Goal: Transaction & Acquisition: Purchase product/service

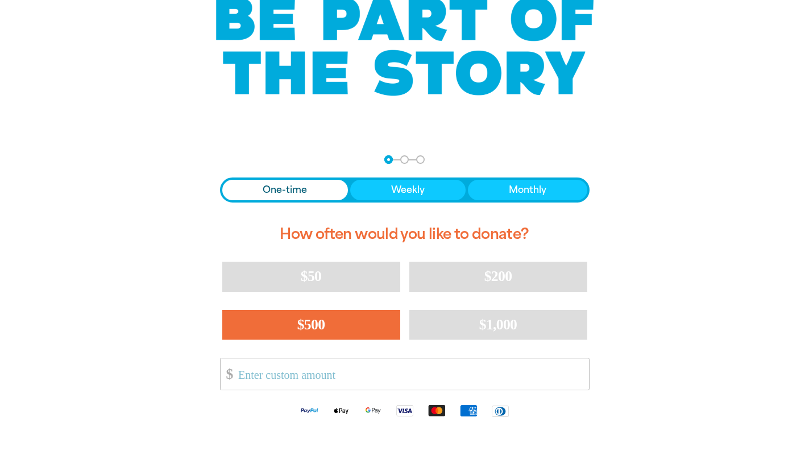
click at [304, 330] on span "$500" at bounding box center [311, 324] width 28 height 16
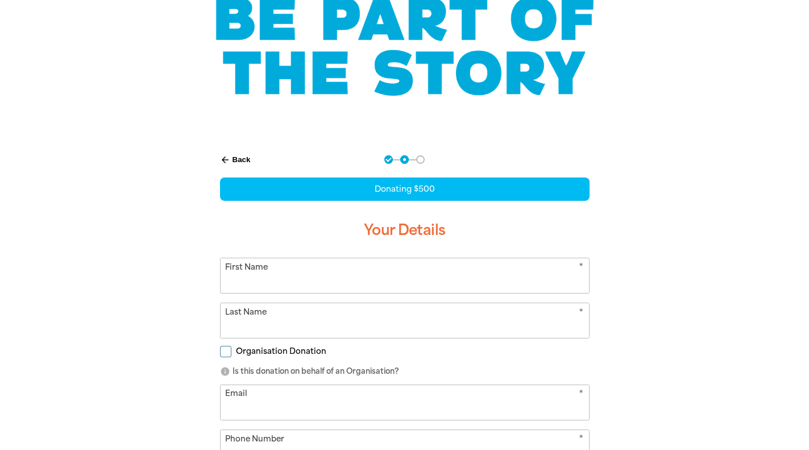
select select "AU"
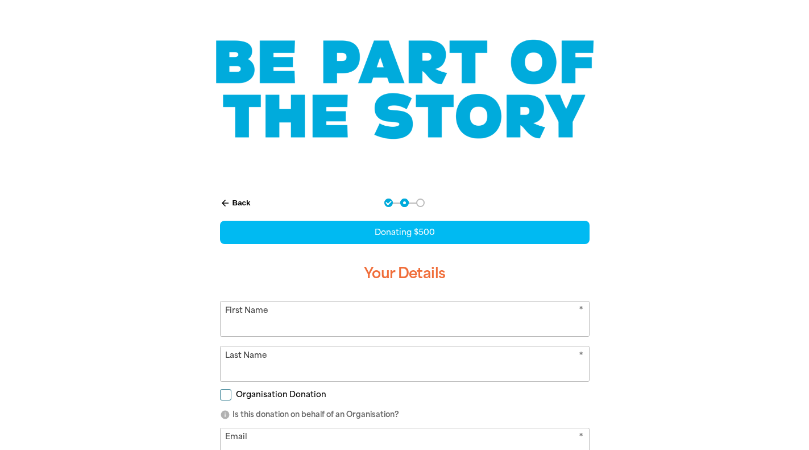
scroll to position [63, 0]
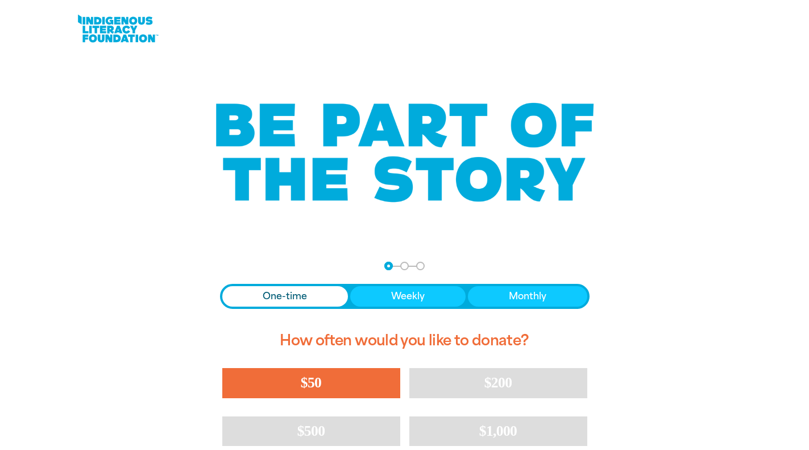
scroll to position [118, 0]
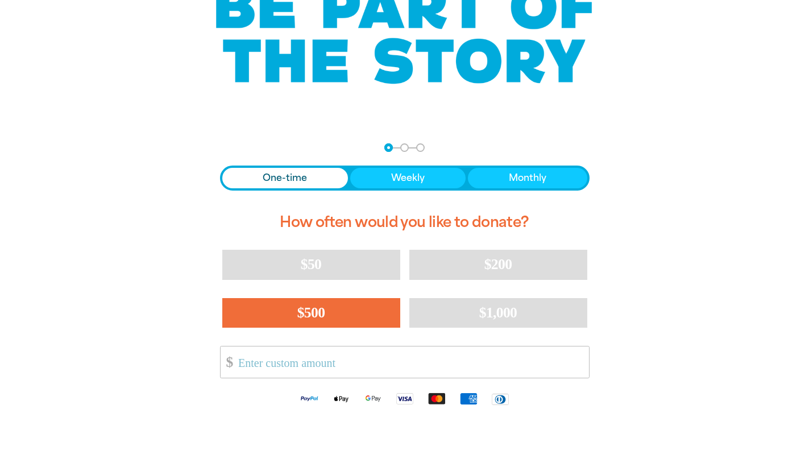
click at [320, 321] on button "$500" at bounding box center [311, 313] width 178 height 30
select select "AU"
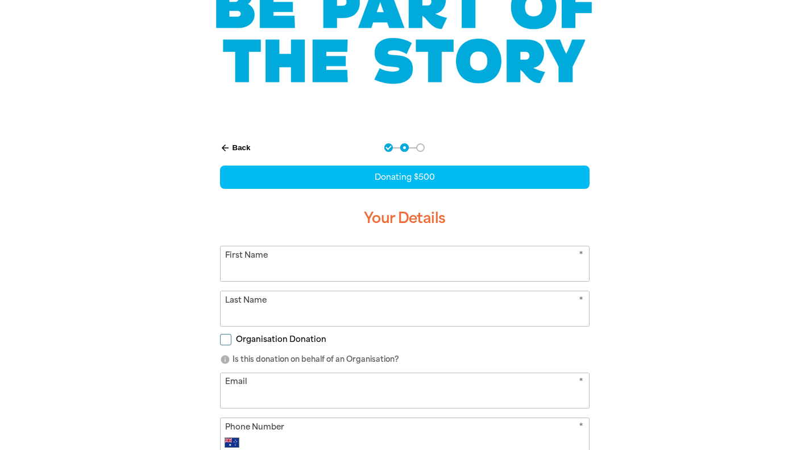
click at [303, 264] on input "First Name" at bounding box center [405, 263] width 369 height 35
type input "A"
type input "Wesam"
click at [280, 308] on input "Last Name" at bounding box center [405, 308] width 369 height 35
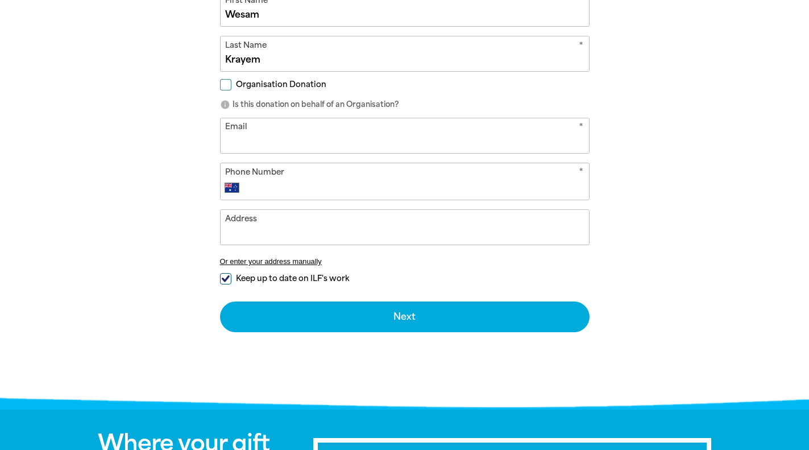
scroll to position [296, 0]
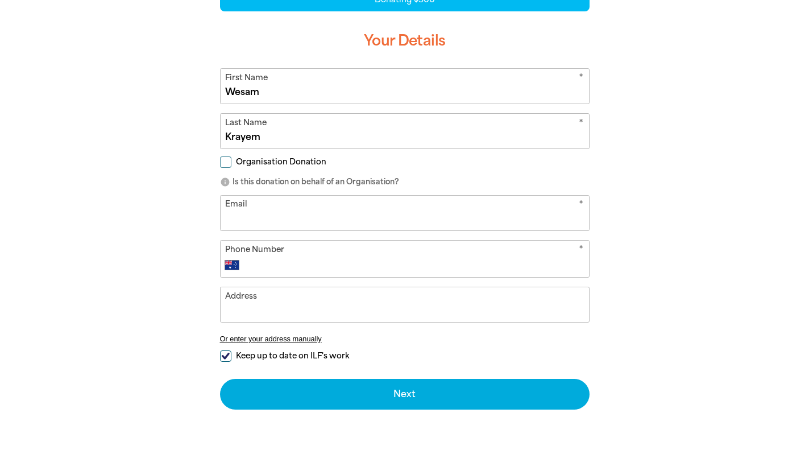
type input "Krayem"
click at [225, 160] on input "Organisation Donation" at bounding box center [225, 161] width 11 height 11
checkbox input "true"
select select "AU"
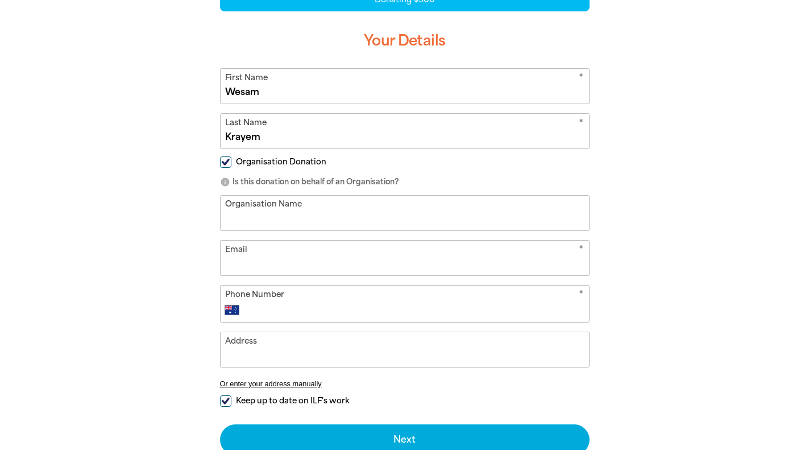
click at [292, 224] on input "Organisation Name" at bounding box center [405, 213] width 369 height 35
type input "Alpha Omega"
click at [278, 259] on input "Email" at bounding box center [405, 258] width 369 height 35
type input "theregistrar@aosc.nsw.edu.au"
click at [309, 304] on input "Phone Number" at bounding box center [416, 310] width 336 height 14
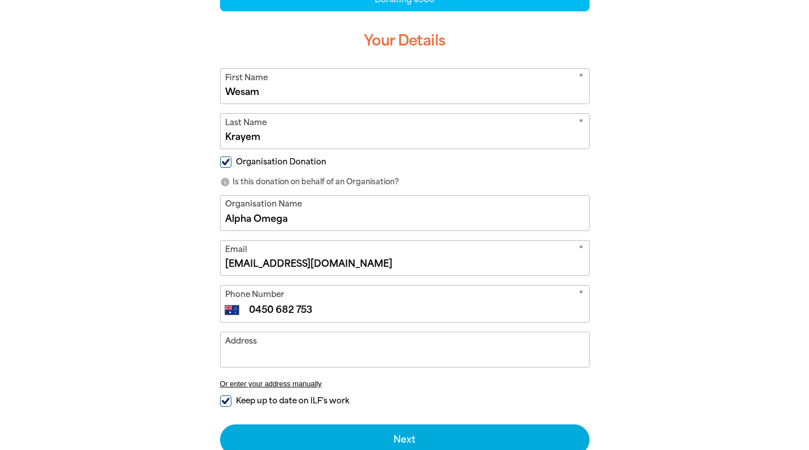
type input "0450 682 753"
click at [315, 353] on input "Address" at bounding box center [405, 349] width 369 height 35
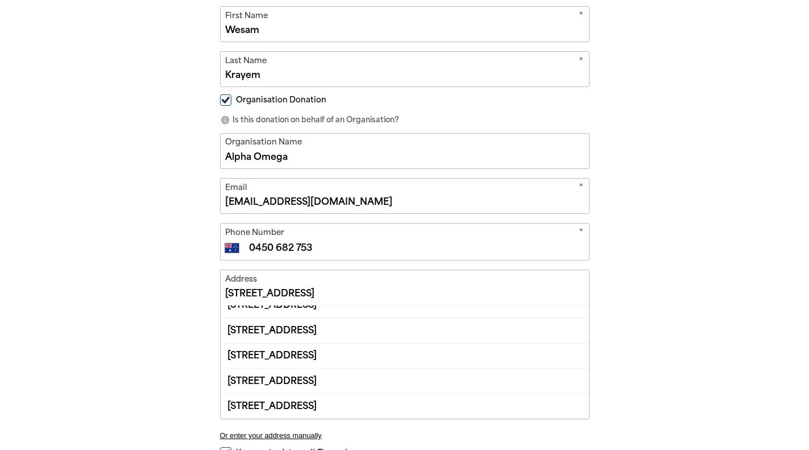
scroll to position [0, 0]
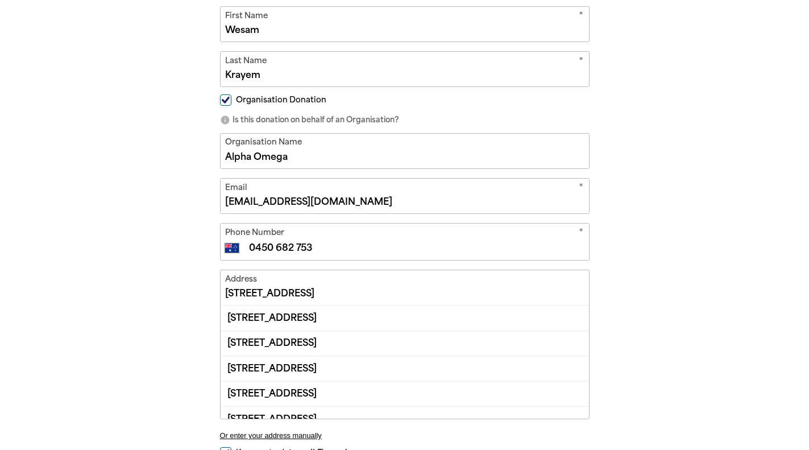
click at [225, 293] on input "1-5 Harrow Road" at bounding box center [405, 287] width 369 height 35
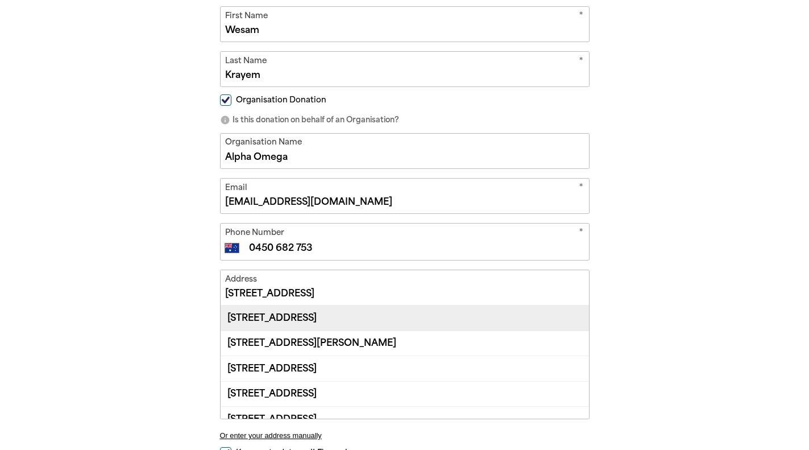
click at [326, 324] on div "Suite 9, 1-5 Harrow Road, AUBURN NSW 2144" at bounding box center [405, 317] width 369 height 24
type input "Suite 9, 1-5 Harrow Road, AUBURN NSW 2144"
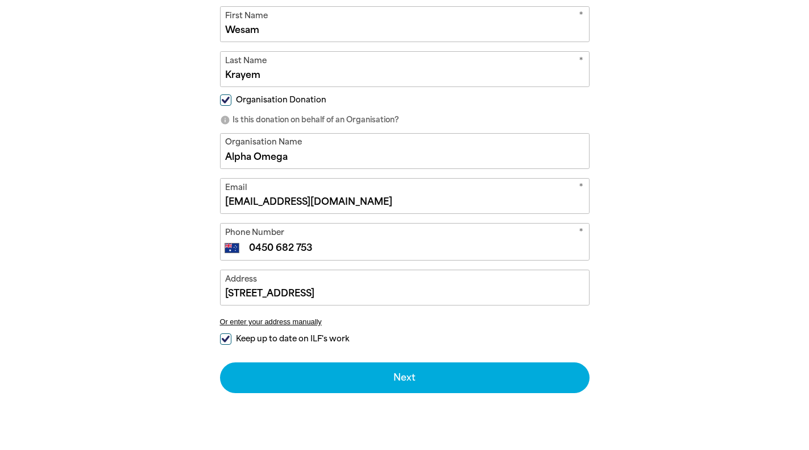
click at [222, 338] on input "Keep up to date on ILF's work" at bounding box center [225, 338] width 11 height 11
checkbox input "false"
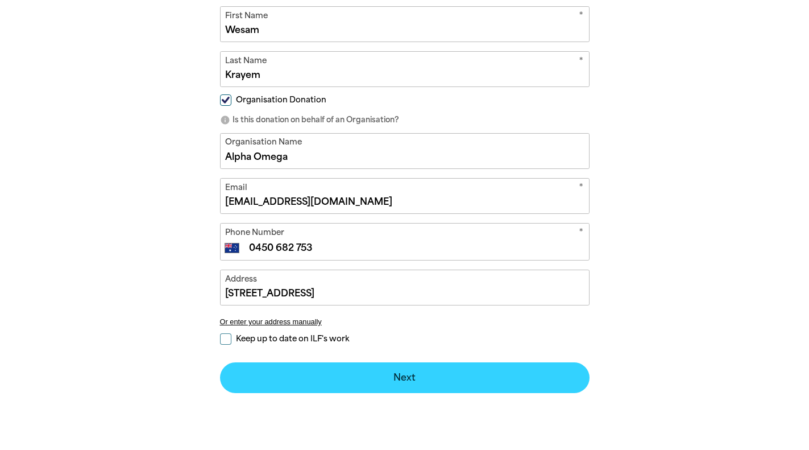
click at [416, 377] on button "Next chevron_right" at bounding box center [405, 377] width 370 height 31
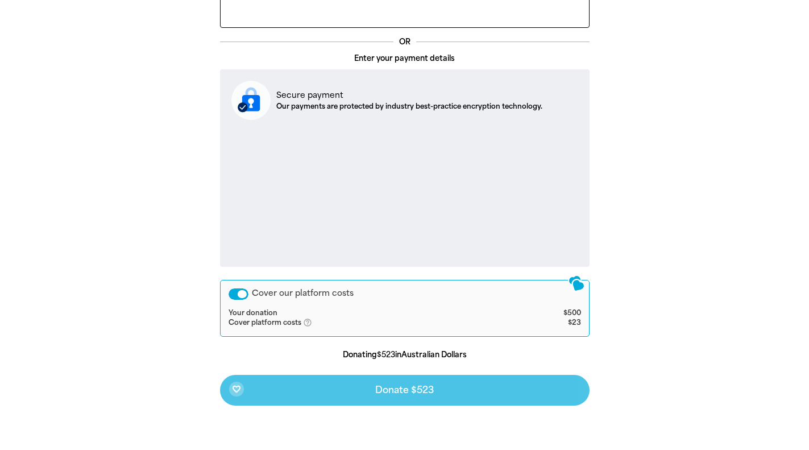
scroll to position [356, 0]
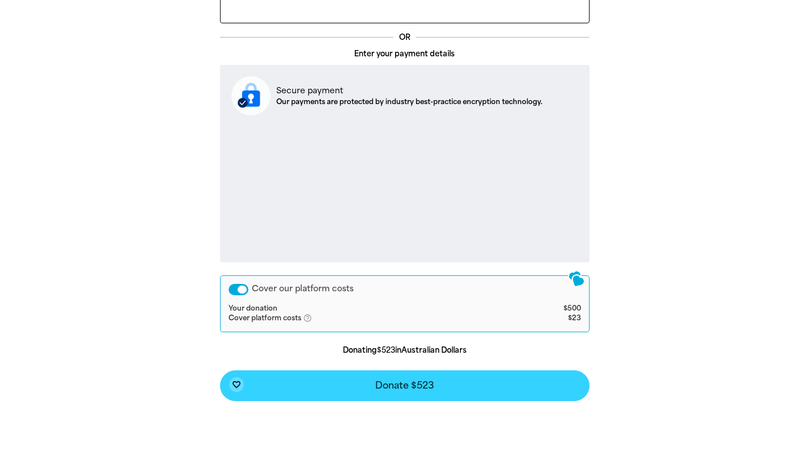
click at [383, 384] on span "Donate $523" at bounding box center [404, 385] width 59 height 9
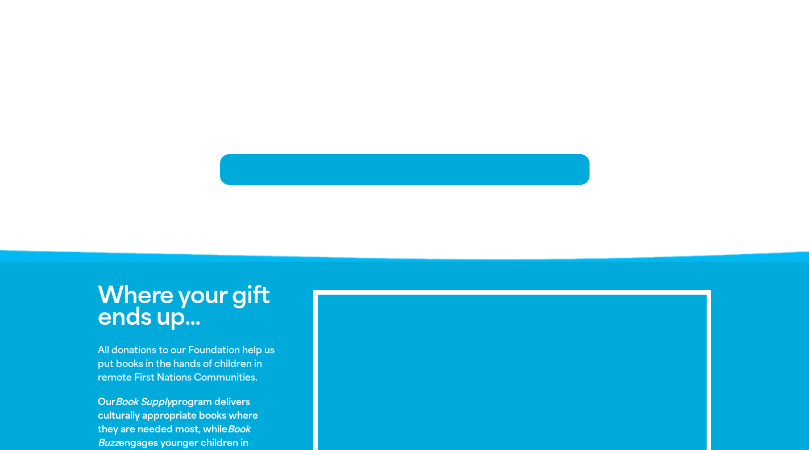
scroll to position [234, 0]
